Goal: Navigation & Orientation: Locate item on page

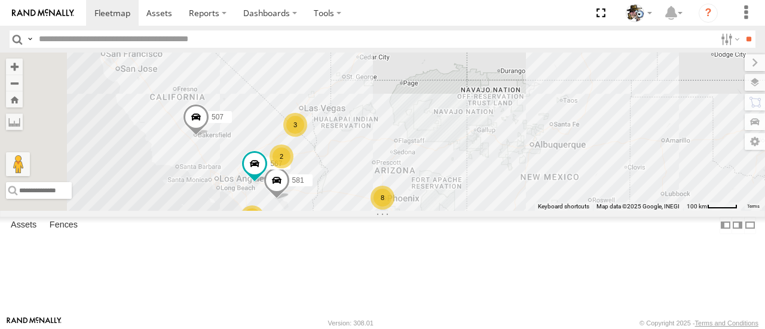
drag, startPoint x: 485, startPoint y: 198, endPoint x: 600, endPoint y: 232, distance: 119.5
click at [600, 210] on div "484 507 8 2 581 3 2 567" at bounding box center [382, 132] width 765 height 158
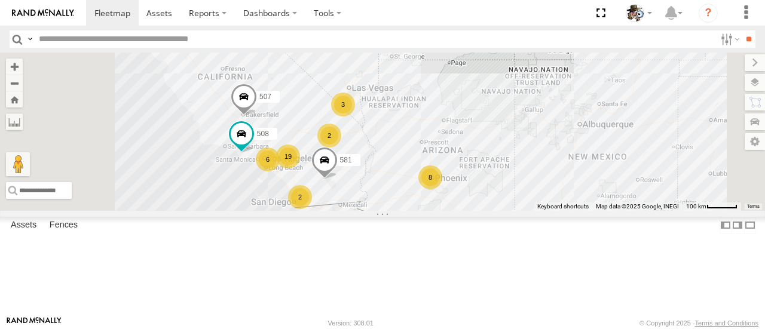
drag, startPoint x: 480, startPoint y: 229, endPoint x: 553, endPoint y: 220, distance: 72.9
click at [553, 210] on div "484 507 581 508 19 8 6 2 3 2" at bounding box center [382, 132] width 765 height 158
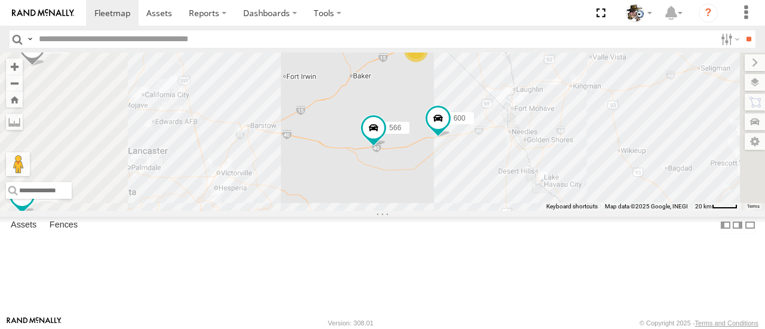
drag, startPoint x: 509, startPoint y: 163, endPoint x: 545, endPoint y: 232, distance: 77.5
click at [545, 210] on div "484 507 581 508 564 566 600 567 13 2 2 441" at bounding box center [382, 132] width 765 height 158
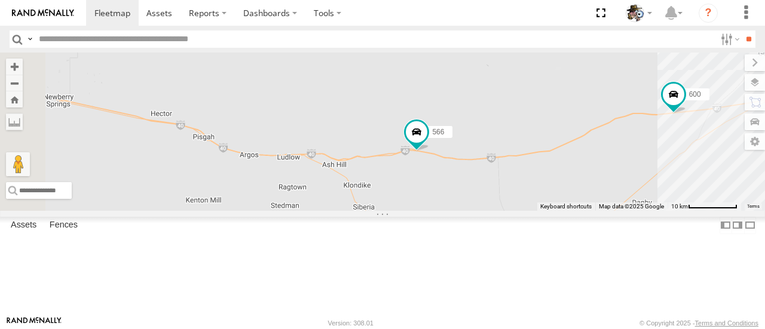
drag, startPoint x: 457, startPoint y: 223, endPoint x: 561, endPoint y: 234, distance: 103.9
click at [561, 210] on div "484 507 581 508 564 566 600 567 441 568 429" at bounding box center [382, 132] width 765 height 158
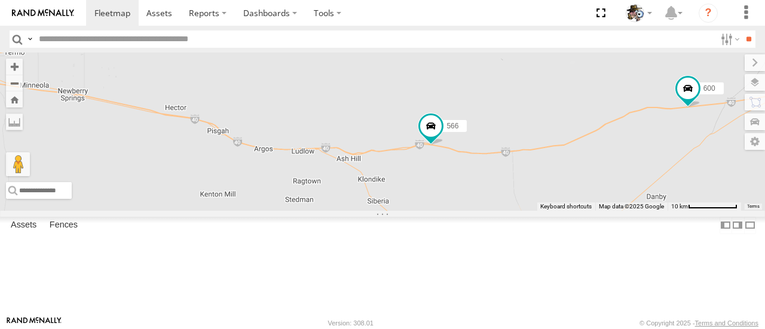
drag, startPoint x: 391, startPoint y: 237, endPoint x: 406, endPoint y: 231, distance: 16.6
click at [406, 210] on div "484 507 581 508 564 566 600 567 441 568 429" at bounding box center [382, 132] width 765 height 158
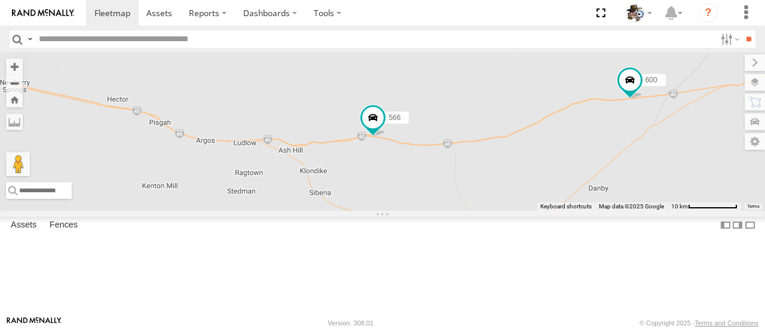
drag, startPoint x: 613, startPoint y: 232, endPoint x: 459, endPoint y: 217, distance: 154.3
click at [459, 210] on div "484 507 581 508 564 566 600 567 441 568 429" at bounding box center [382, 132] width 765 height 158
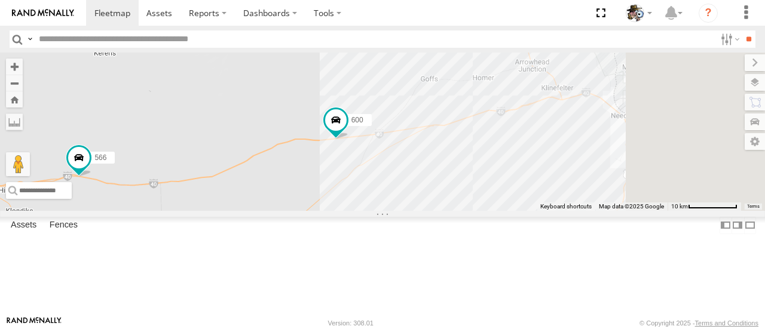
drag, startPoint x: 641, startPoint y: 194, endPoint x: 447, endPoint y: 239, distance: 199.3
click at [447, 210] on div "484 507 581 508 564 566 600 567 441 568 429" at bounding box center [382, 132] width 765 height 158
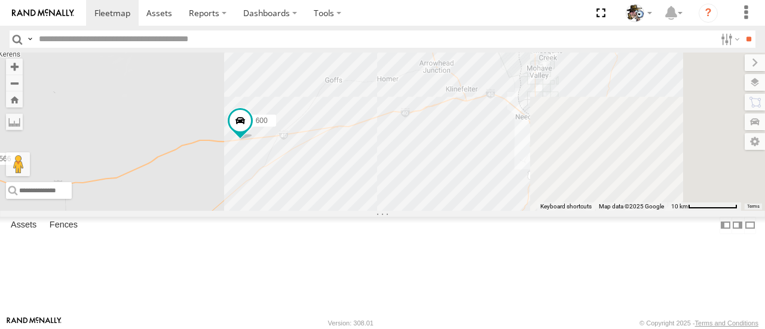
drag, startPoint x: 569, startPoint y: 232, endPoint x: 475, endPoint y: 232, distance: 94.4
click at [475, 210] on div "484 507 581 508 564 566 600 567 441 568 429" at bounding box center [382, 132] width 765 height 158
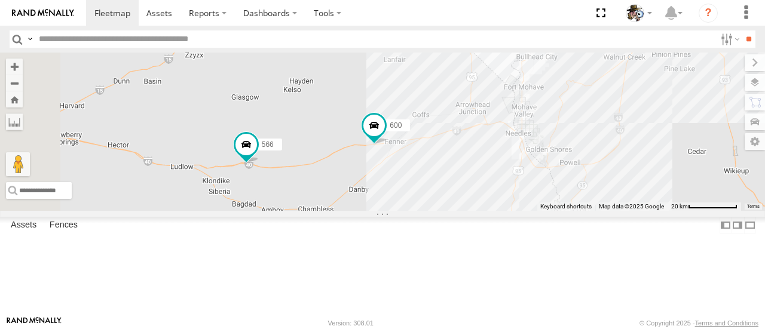
drag, startPoint x: 497, startPoint y: 258, endPoint x: 604, endPoint y: 238, distance: 108.2
click at [605, 210] on div "484 507 581 508 564 566 600 567 441 568 429 2" at bounding box center [382, 132] width 765 height 158
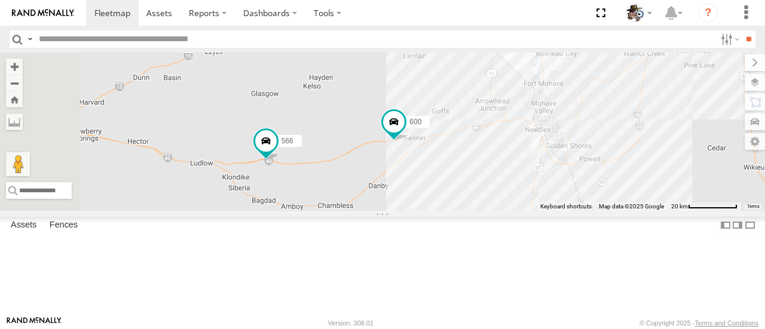
drag, startPoint x: 469, startPoint y: 240, endPoint x: 549, endPoint y: 222, distance: 82.1
click at [549, 210] on div "484 507 581 508 564 566 600 567 441 568 429 2" at bounding box center [382, 132] width 765 height 158
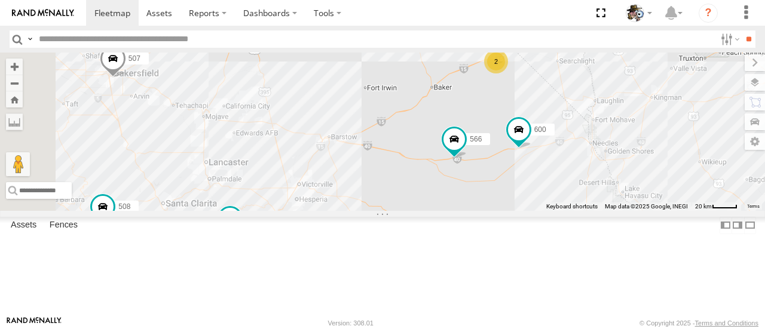
drag, startPoint x: 441, startPoint y: 225, endPoint x: 537, endPoint y: 232, distance: 96.4
click at [537, 210] on div "484 507 581 508 564 566 600 567 441 530 568 429 13 2 2" at bounding box center [382, 132] width 765 height 158
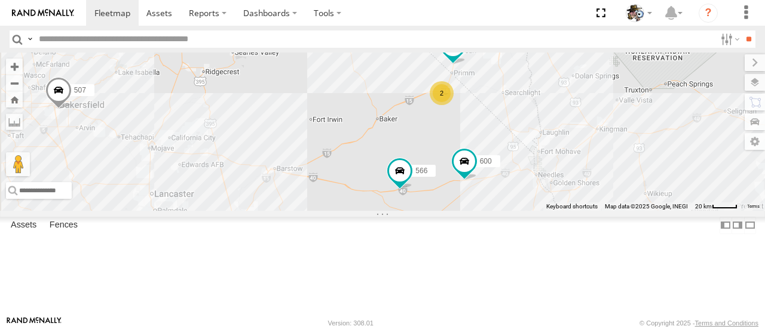
drag, startPoint x: 605, startPoint y: 177, endPoint x: 599, endPoint y: 182, distance: 8.1
click at [599, 182] on div "484 507 581 508 564 566 600 567 441 530 568 429 13 2 2 509 2 565" at bounding box center [382, 132] width 765 height 158
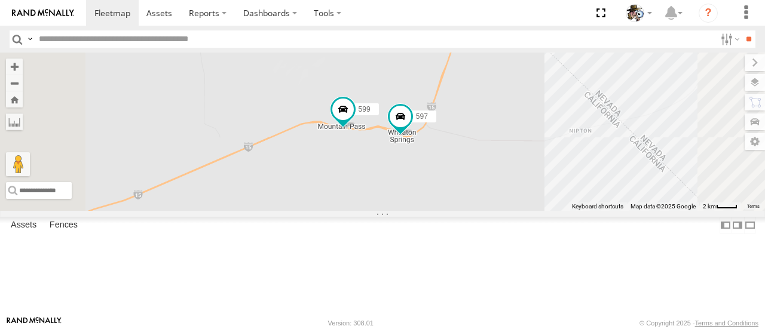
drag, startPoint x: 494, startPoint y: 134, endPoint x: 529, endPoint y: 223, distance: 95.2
click at [529, 210] on div "484 507 581 508 564 566 600 567 441 530 568 429 509 565 597 599" at bounding box center [382, 132] width 765 height 158
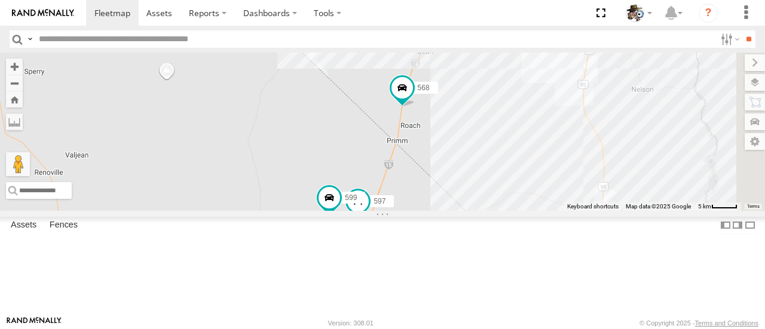
drag, startPoint x: 615, startPoint y: 170, endPoint x: 580, endPoint y: 238, distance: 76.7
click at [580, 210] on div "484 507 581 508 564 566 600 567 441 530 568 429 509 565 597 599" at bounding box center [382, 132] width 765 height 158
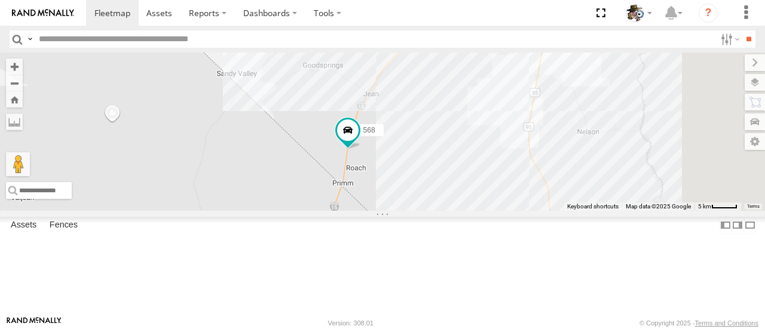
drag, startPoint x: 600, startPoint y: 176, endPoint x: 537, endPoint y: 218, distance: 75.4
click at [537, 210] on div "484 507 581 508 564 566 600 567 441 530 568 429 509 565 597 599" at bounding box center [382, 132] width 765 height 158
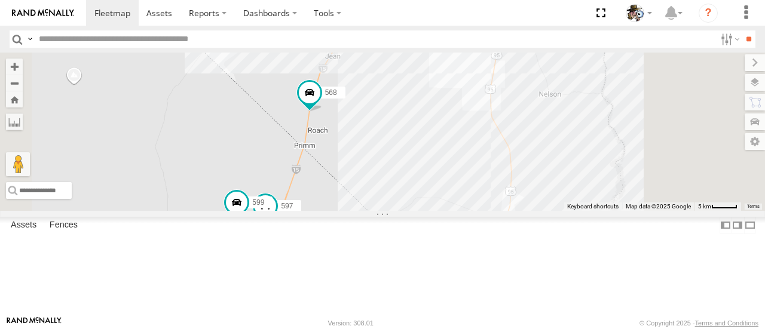
drag, startPoint x: 508, startPoint y: 273, endPoint x: 516, endPoint y: 225, distance: 49.0
click at [516, 210] on div "484 507 581 508 564 566 600 567 441 530 568 429 509 565 597 599" at bounding box center [382, 132] width 765 height 158
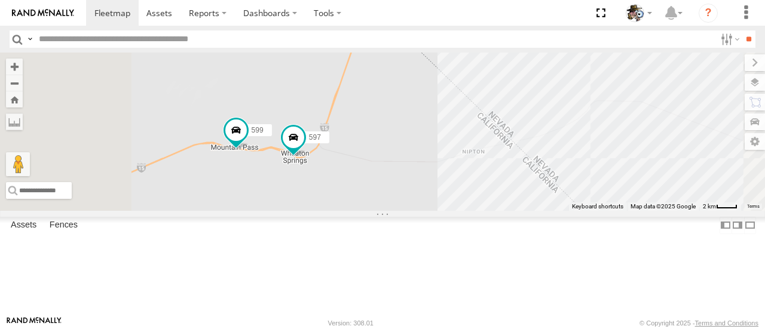
drag, startPoint x: 462, startPoint y: 261, endPoint x: 556, endPoint y: 192, distance: 116.7
click at [556, 192] on div "484 507 581 508 564 566 600 567 441 530 568 429 509 565 597 599" at bounding box center [382, 132] width 765 height 158
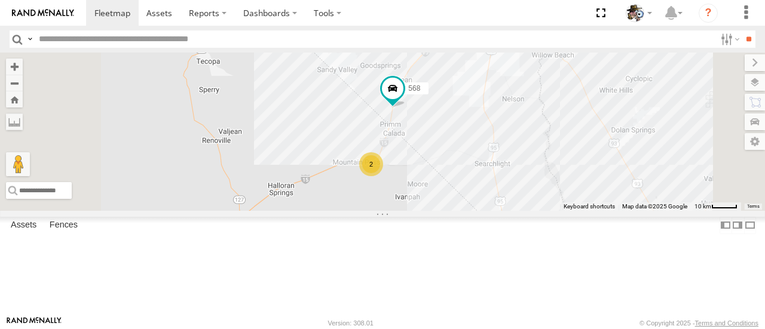
drag, startPoint x: 420, startPoint y: 262, endPoint x: 546, endPoint y: 226, distance: 131.7
click at [546, 210] on div "484 507 581 508 564 566 600 567 441 530 568 429 509 565 2" at bounding box center [382, 132] width 765 height 158
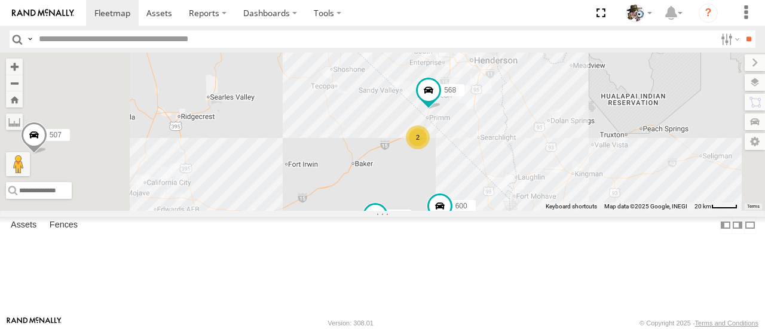
drag, startPoint x: 500, startPoint y: 249, endPoint x: 541, endPoint y: 212, distance: 55.0
click at [541, 210] on div "484 507 581 508 564 566 600 567 441 530 568 429 509 565 2" at bounding box center [382, 132] width 765 height 158
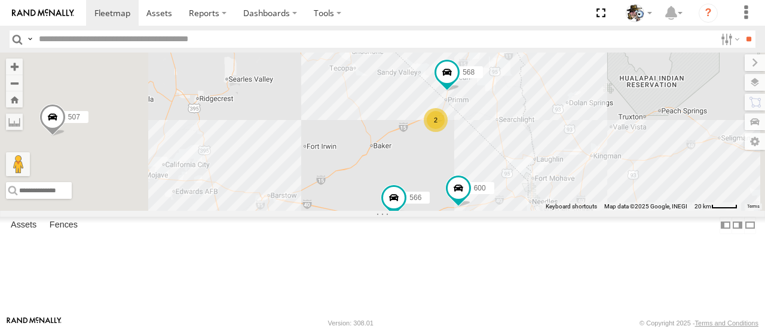
drag, startPoint x: 475, startPoint y: 258, endPoint x: 528, endPoint y: 205, distance: 75.2
click at [528, 204] on div "484 507 581 508 564 566 600 567 441 530 568 429 509 565 2" at bounding box center [382, 132] width 765 height 158
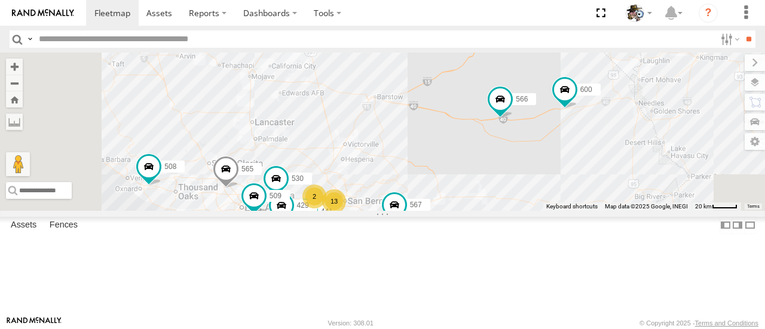
drag, startPoint x: 485, startPoint y: 240, endPoint x: 538, endPoint y: 194, distance: 69.9
click at [538, 194] on div "484 507 581 508 564 566 600 567 441 530 532 568 429 509 565 2 13 2 2" at bounding box center [382, 132] width 765 height 158
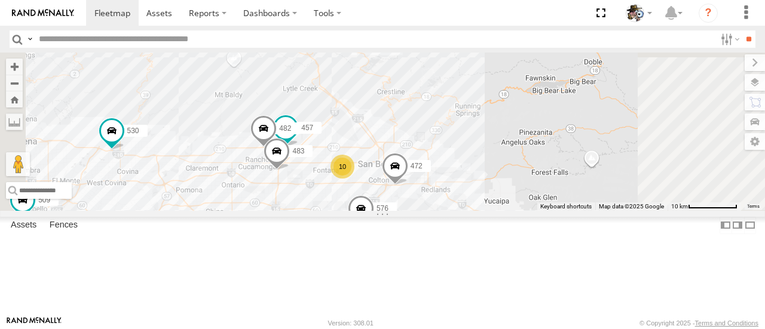
drag, startPoint x: 505, startPoint y: 244, endPoint x: 518, endPoint y: 161, distance: 84.7
click at [518, 161] on div "484 507 581 508 564 566 600 567 441 530 532 568 429 509 565 472 576 10 457 482 …" at bounding box center [382, 132] width 765 height 158
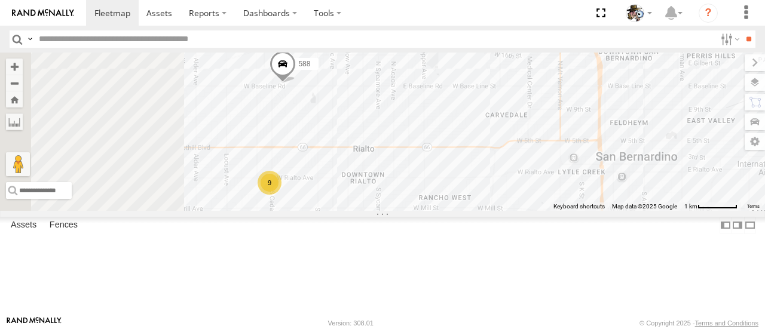
drag, startPoint x: 476, startPoint y: 234, endPoint x: 540, endPoint y: 182, distance: 83.3
click at [540, 182] on div "484 507 581 508 564 566 600 567 441 530 532 568 429 509 565 472 576 457 482 483…" at bounding box center [382, 132] width 765 height 158
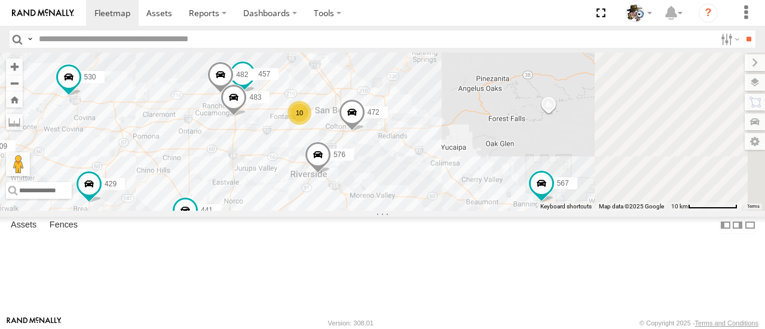
drag, startPoint x: 616, startPoint y: 267, endPoint x: 538, endPoint y: 191, distance: 108.6
click at [538, 191] on div "484 507 581 508 564 566 600 567 441 530 532 568 429 509 565 472 576 457 482 483…" at bounding box center [382, 132] width 765 height 158
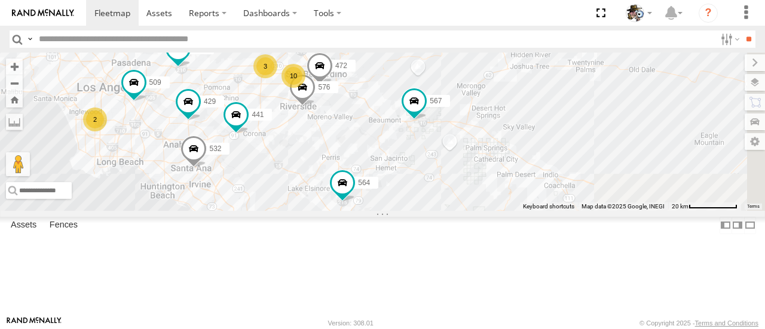
drag, startPoint x: 594, startPoint y: 262, endPoint x: 541, endPoint y: 209, distance: 75.2
click at [541, 210] on div "484 507 581 508 564 566 600 567 441 530 532 568 429 509 565 472 576 10 2 3" at bounding box center [382, 132] width 765 height 158
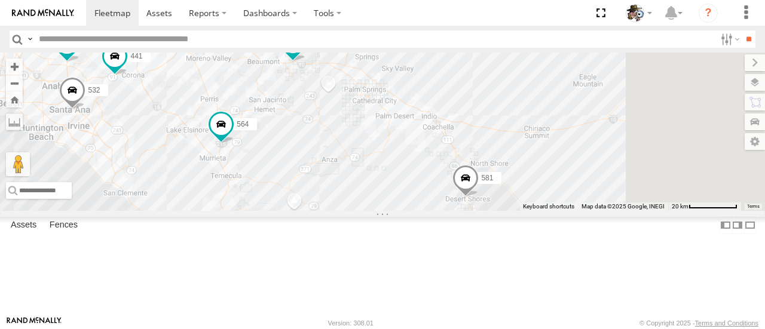
drag, startPoint x: 598, startPoint y: 255, endPoint x: 494, endPoint y: 222, distance: 109.2
click at [494, 210] on div "484 507 581 508 564 566 600 567 441 530 532 568 429 509 565 472 576 10 2 3" at bounding box center [382, 132] width 765 height 158
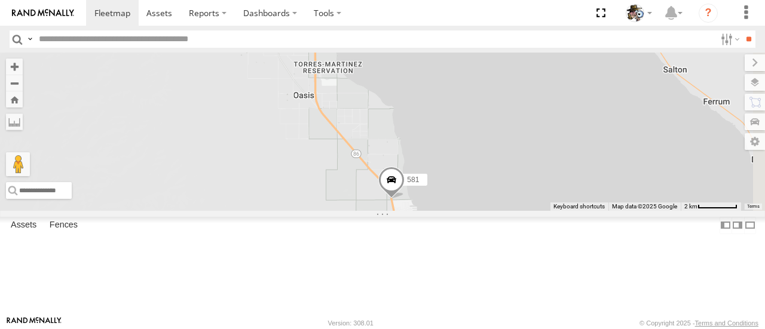
drag, startPoint x: 601, startPoint y: 241, endPoint x: 445, endPoint y: 227, distance: 157.2
click at [445, 210] on div "484 507 581 508 564 566 600 567 441 530 532 568 429 509 565 472 576" at bounding box center [382, 132] width 765 height 158
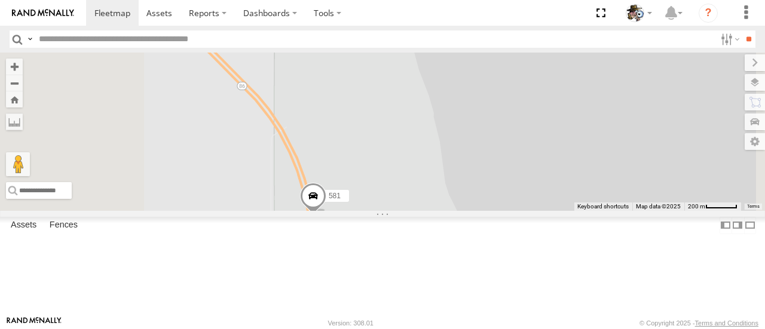
click at [326, 216] on span at bounding box center [313, 199] width 26 height 32
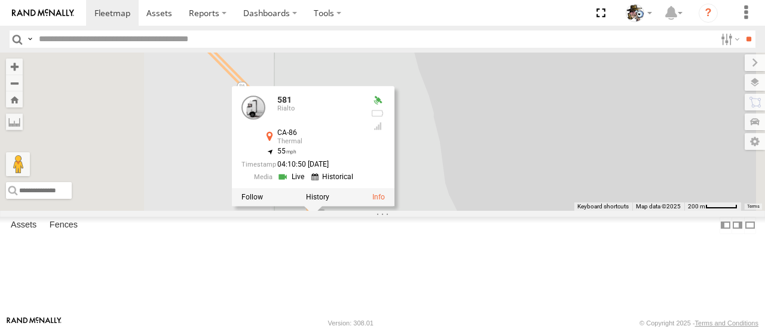
click at [329, 202] on label at bounding box center [317, 198] width 23 height 8
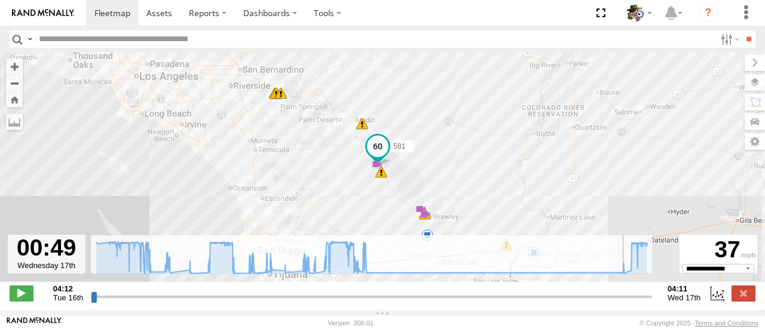
drag, startPoint x: 94, startPoint y: 306, endPoint x: 524, endPoint y: 305, distance: 429.1
type input "**********"
click at [524, 302] on input "range" at bounding box center [371, 296] width 561 height 11
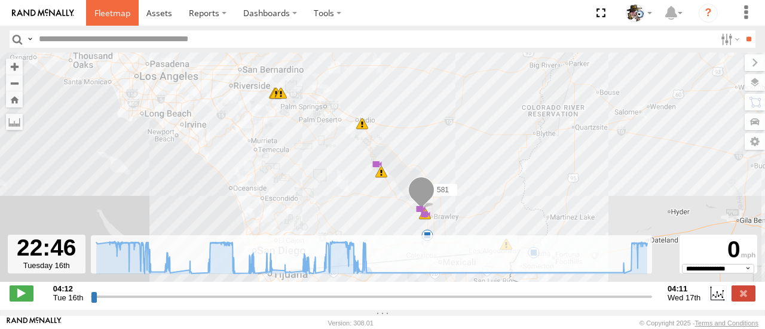
click at [114, 13] on span at bounding box center [112, 12] width 36 height 11
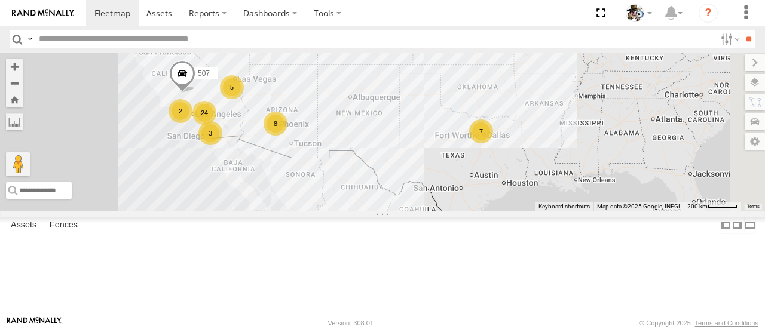
drag, startPoint x: 561, startPoint y: 225, endPoint x: 509, endPoint y: 167, distance: 77.0
click at [508, 168] on div "484 24 8 7 2 3 5 507" at bounding box center [382, 132] width 765 height 158
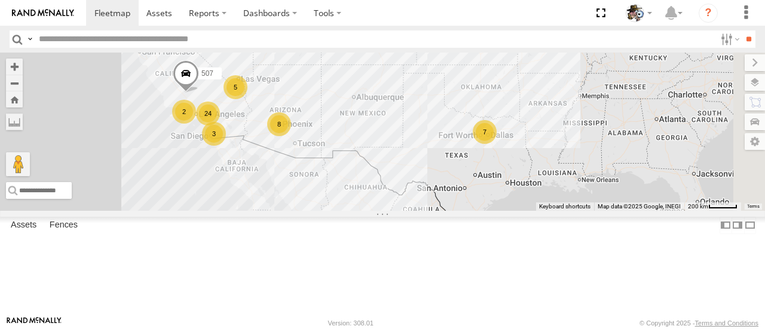
click at [752, 84] on label at bounding box center [755, 82] width 20 height 17
click at [0, 0] on span "Basemaps" at bounding box center [0, 0] width 0 height 0
click at [0, 0] on span "Satellite + Roadmap" at bounding box center [0, 0] width 0 height 0
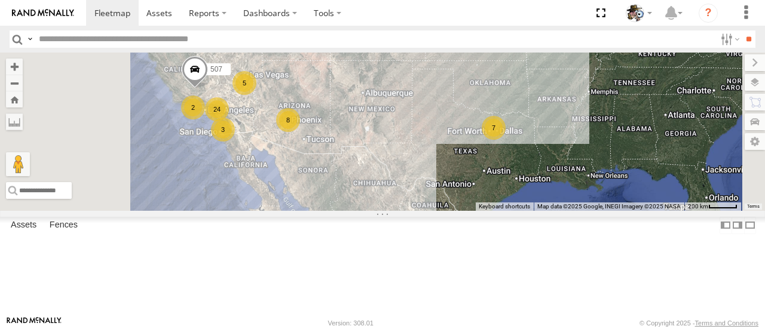
drag, startPoint x: 371, startPoint y: 244, endPoint x: 384, endPoint y: 241, distance: 14.2
click at [384, 210] on div "484 24 8 7 2 3 5 507" at bounding box center [382, 132] width 765 height 158
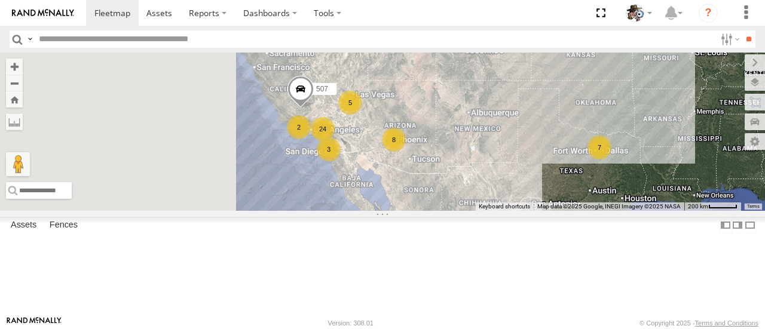
drag, startPoint x: 436, startPoint y: 211, endPoint x: 507, endPoint y: 220, distance: 71.1
click at [543, 210] on div "484 24 8 7 2 3 5 507" at bounding box center [382, 132] width 765 height 158
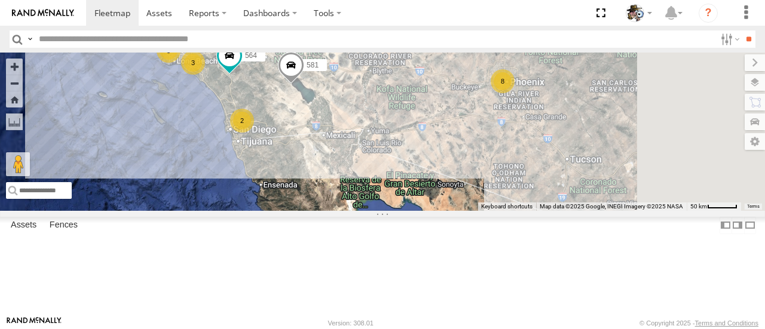
drag, startPoint x: 492, startPoint y: 164, endPoint x: 477, endPoint y: 194, distance: 33.7
click at [477, 194] on div "484 507 15 8 2 3 3 2 581 564 567" at bounding box center [382, 132] width 765 height 158
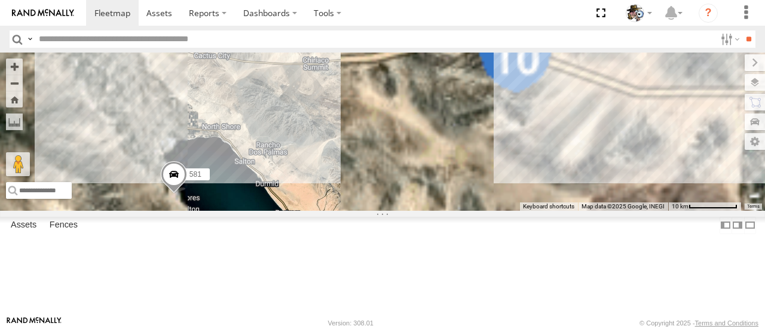
drag, startPoint x: 430, startPoint y: 183, endPoint x: 537, endPoint y: 170, distance: 107.8
click at [537, 170] on div "484 507 581 564 566 600 567" at bounding box center [382, 132] width 765 height 158
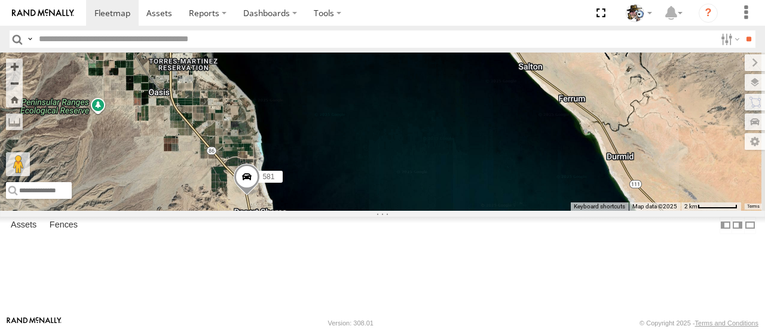
click at [260, 196] on span at bounding box center [247, 180] width 26 height 32
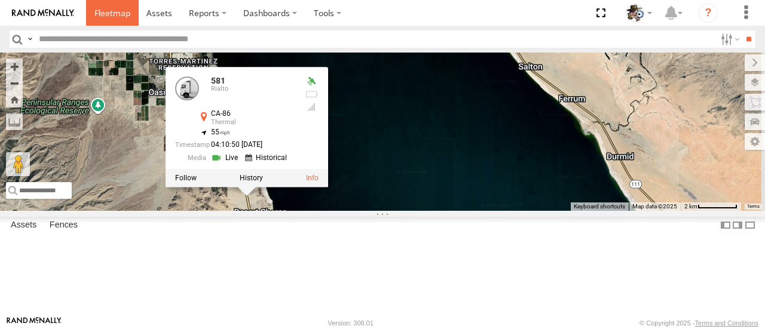
click at [108, 7] on span at bounding box center [112, 12] width 36 height 11
